Goal: Check status

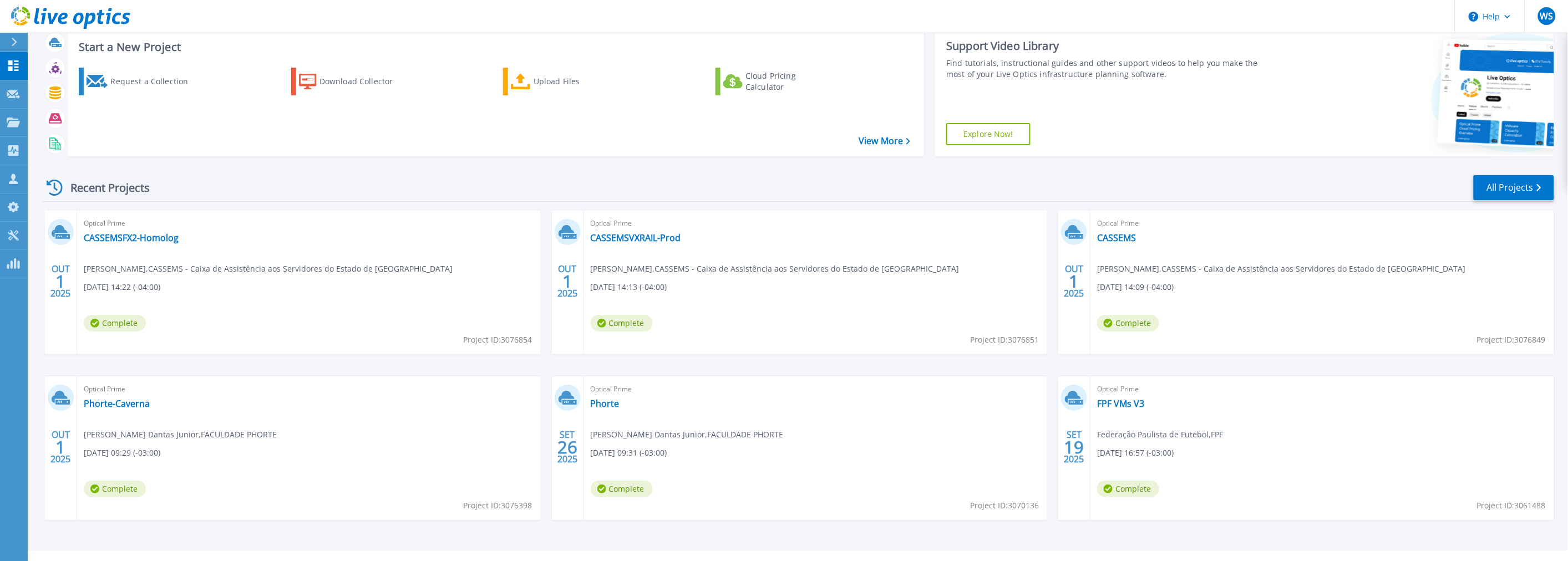
scroll to position [53, 0]
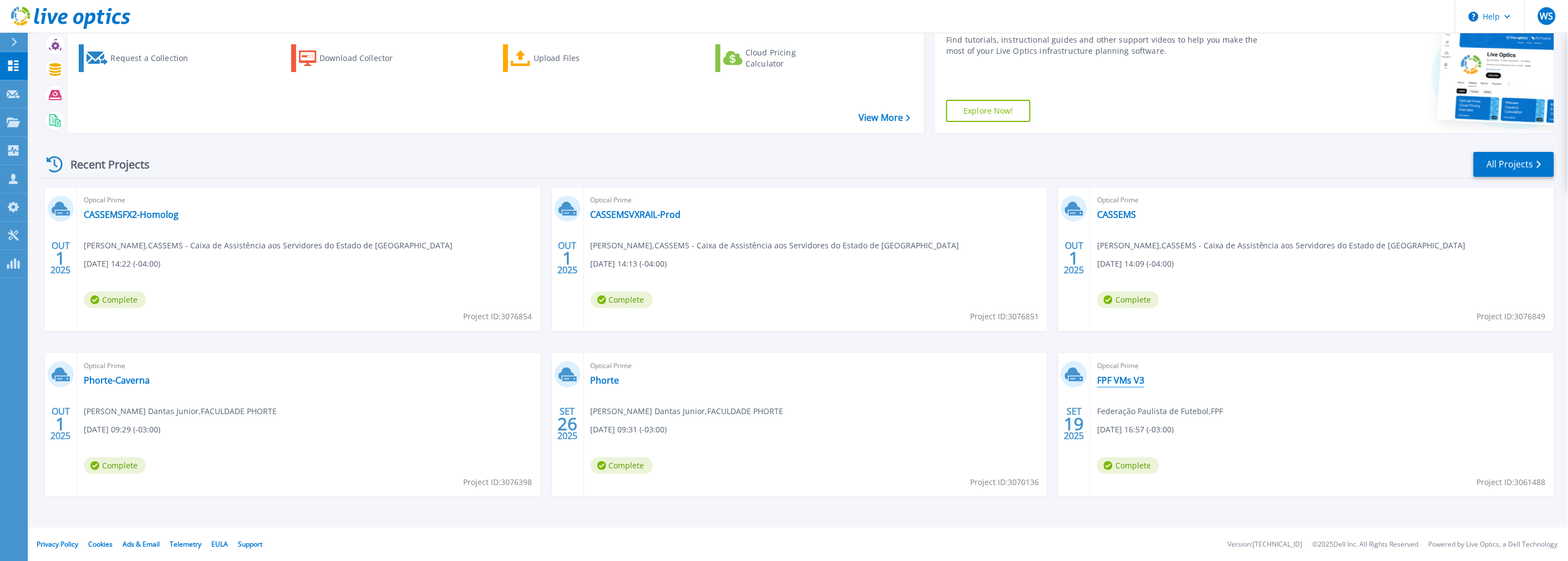
click at [1129, 382] on link "FPF VMs V3" at bounding box center [1121, 380] width 47 height 11
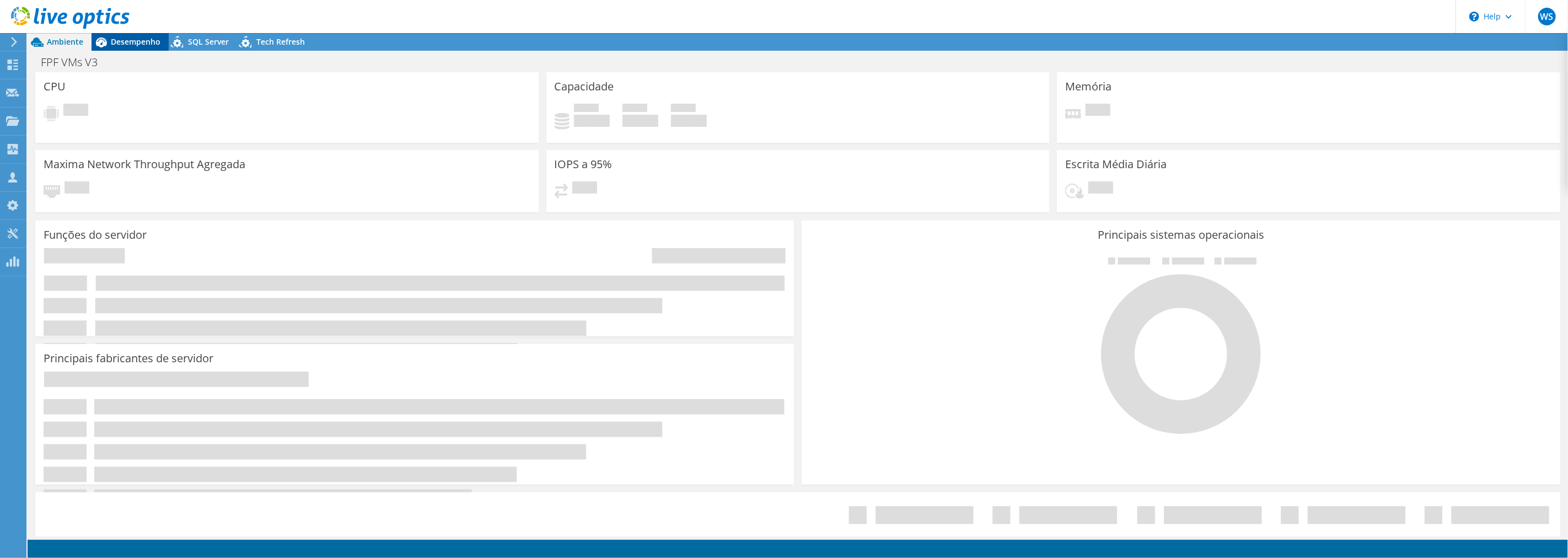
click at [120, 43] on span "Desempenho" at bounding box center [136, 41] width 50 height 11
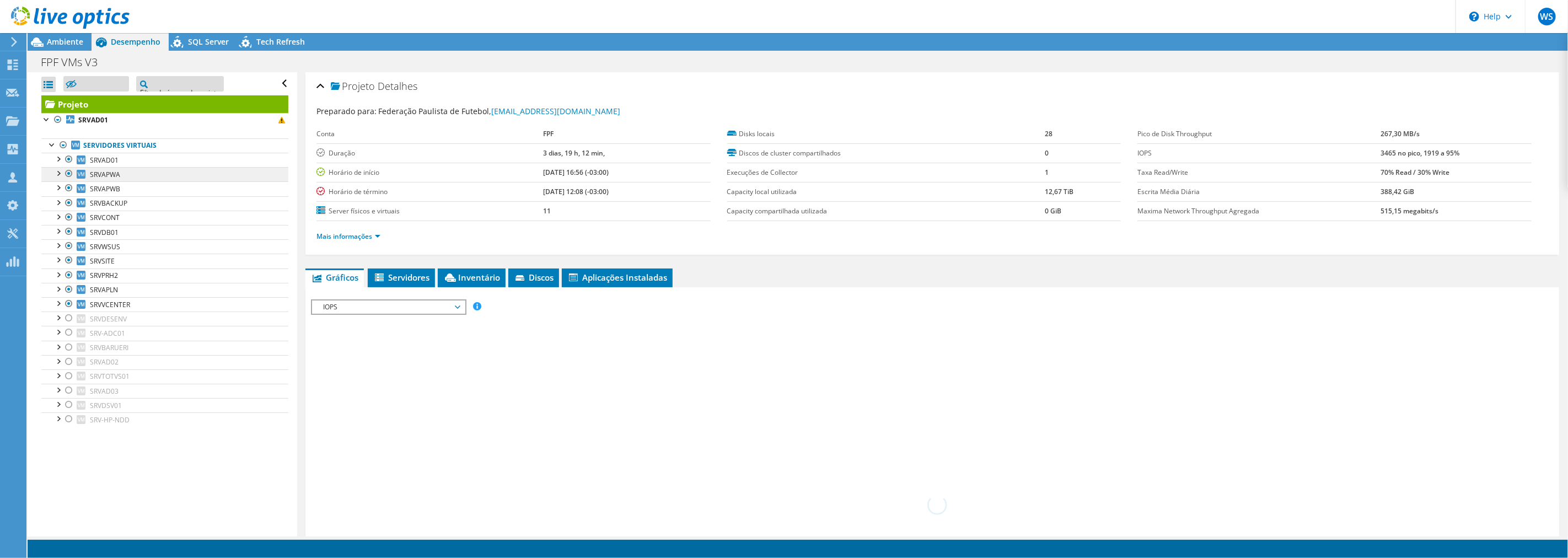
click at [64, 142] on div at bounding box center [62, 145] width 11 height 14
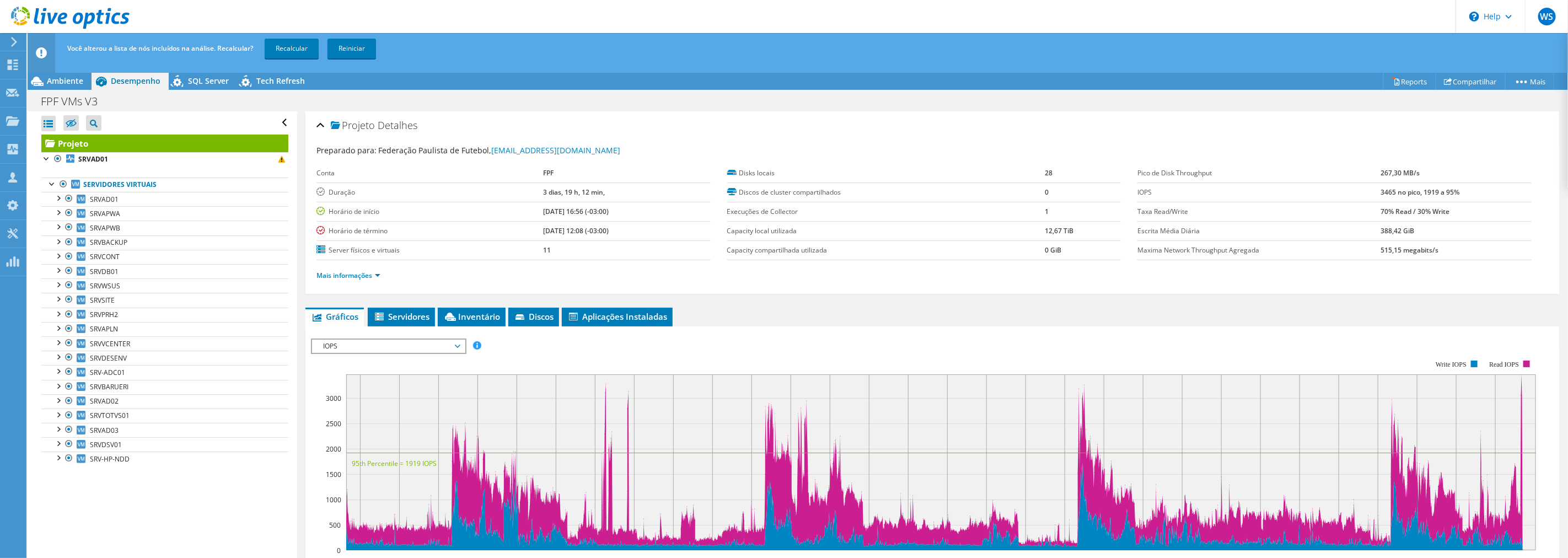
click at [301, 36] on div "Você alterou a lista de nós incluídos na análise. Recalcular? Recalcular Reinic…" at bounding box center [818, 49] width 1508 height 31
click at [299, 51] on link "Recalcular" at bounding box center [291, 49] width 54 height 20
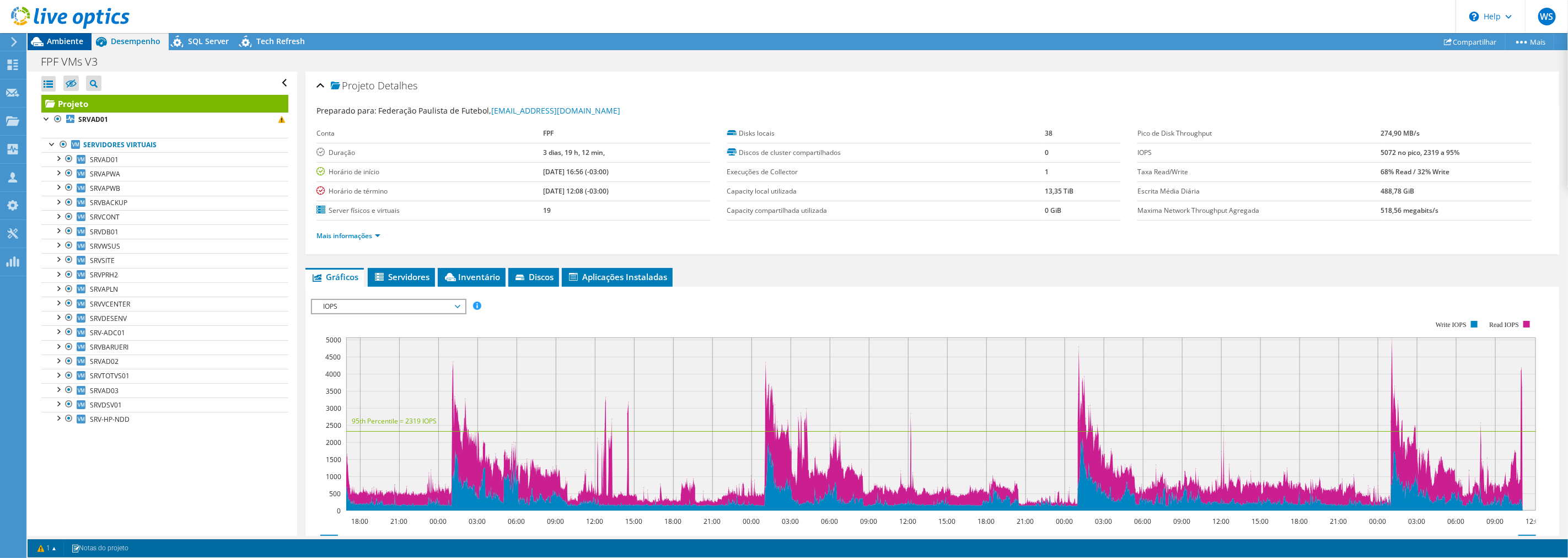
click at [53, 50] on div "Ambiente" at bounding box center [59, 41] width 64 height 18
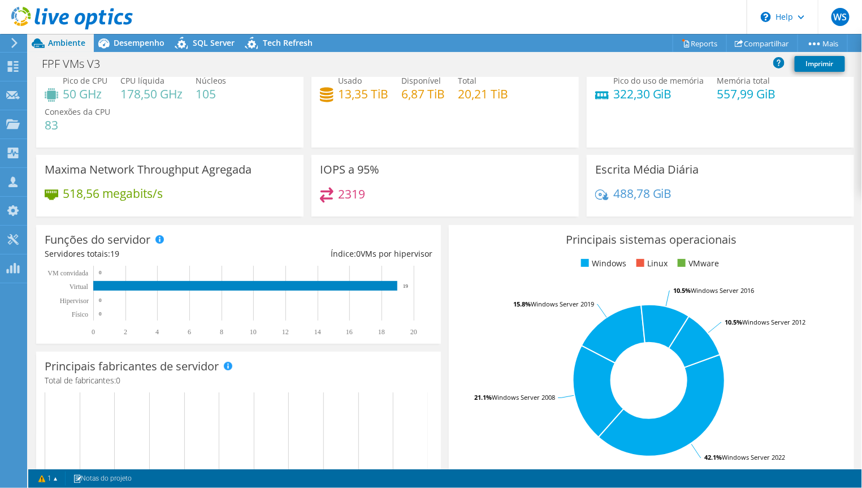
scroll to position [21, 0]
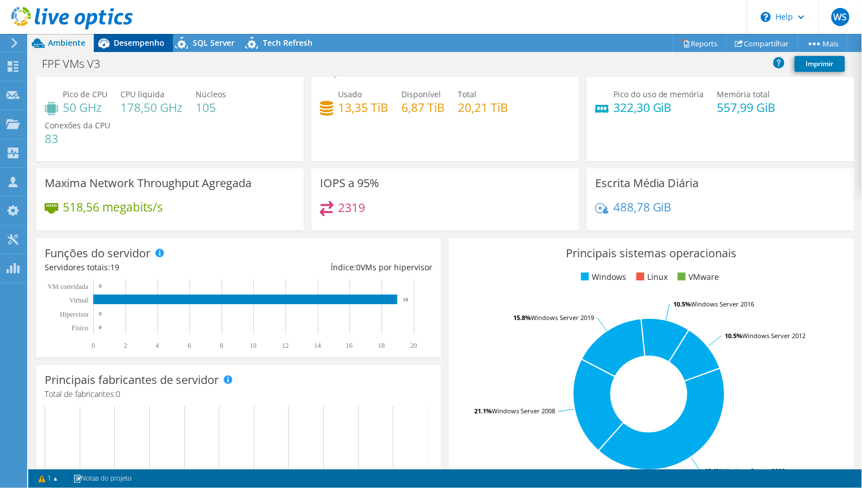
click at [122, 48] on div "Desempenho" at bounding box center [133, 43] width 79 height 18
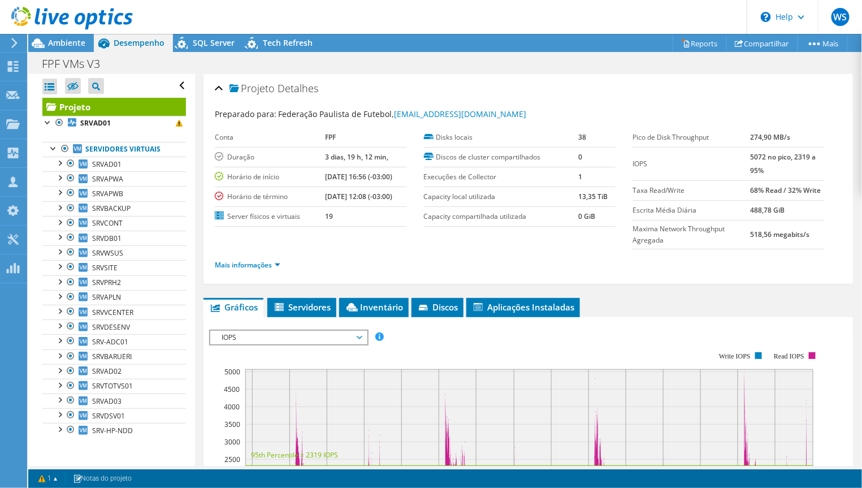
scroll to position [0, 0]
click at [70, 309] on div at bounding box center [70, 312] width 11 height 14
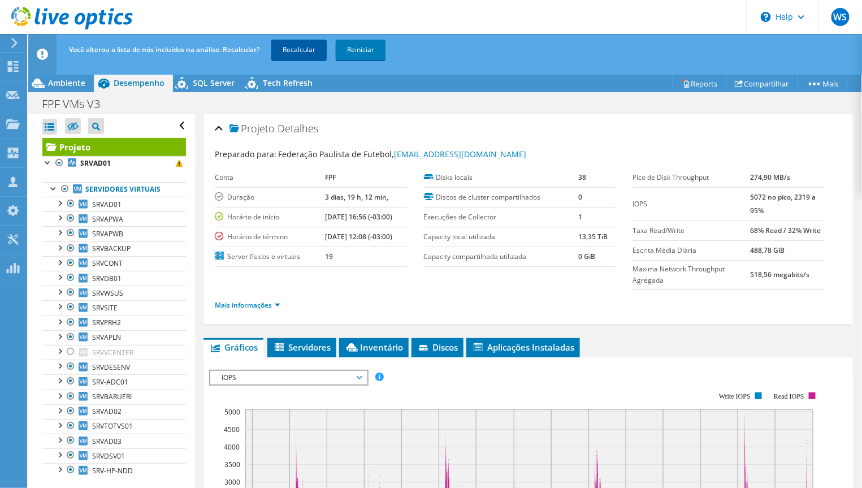
click at [292, 54] on link "Recalcular" at bounding box center [298, 50] width 55 height 20
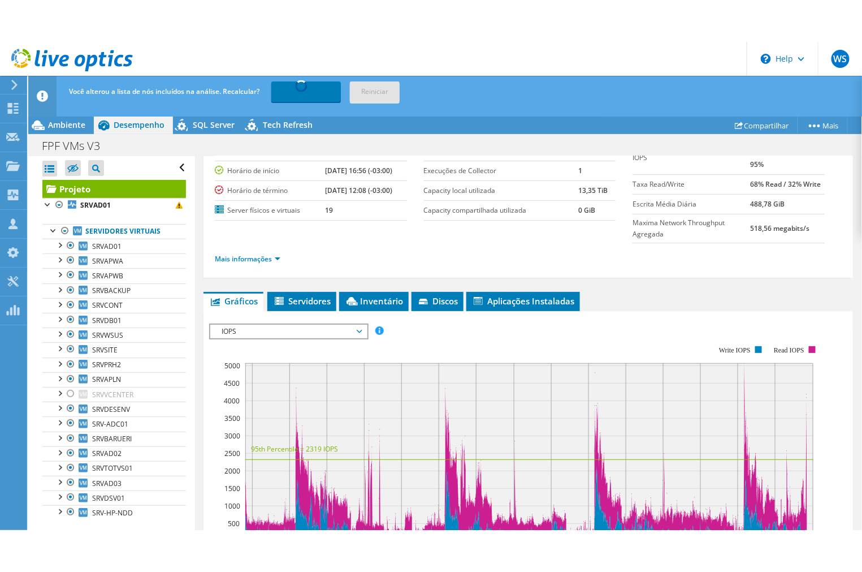
scroll to position [119, 0]
